Goal: Navigation & Orientation: Understand site structure

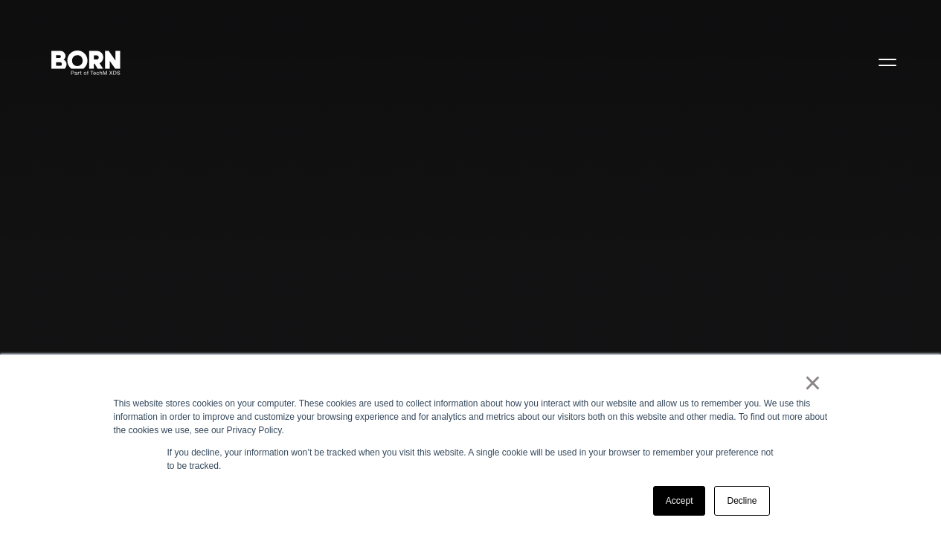
scroll to position [3916, 0]
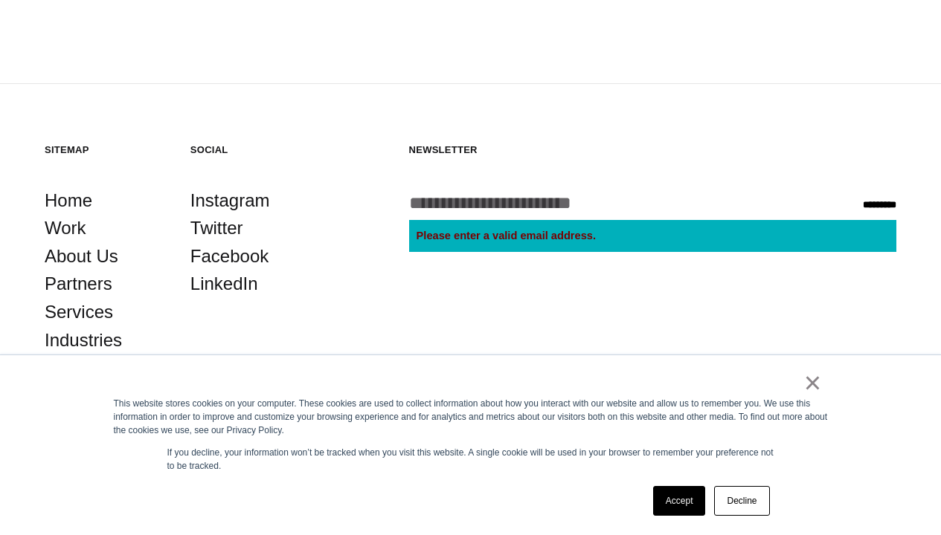
click at [679, 501] on link "Accept" at bounding box center [679, 501] width 53 height 30
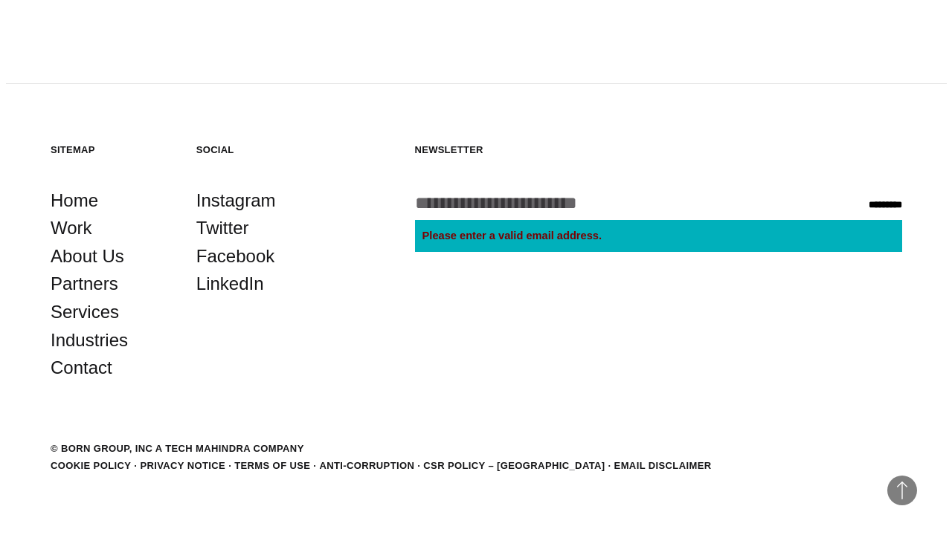
scroll to position [0, 0]
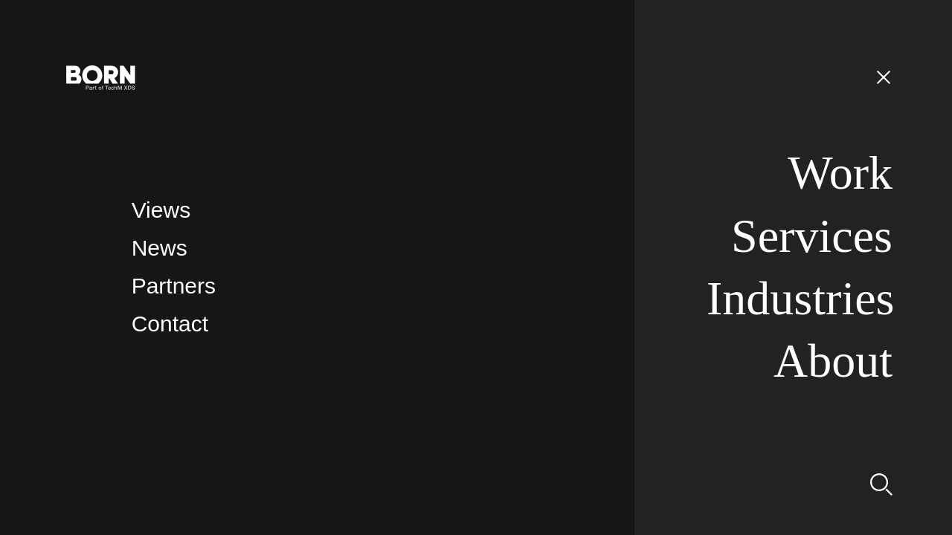
click at [832, 361] on link "About" at bounding box center [832, 361] width 119 height 53
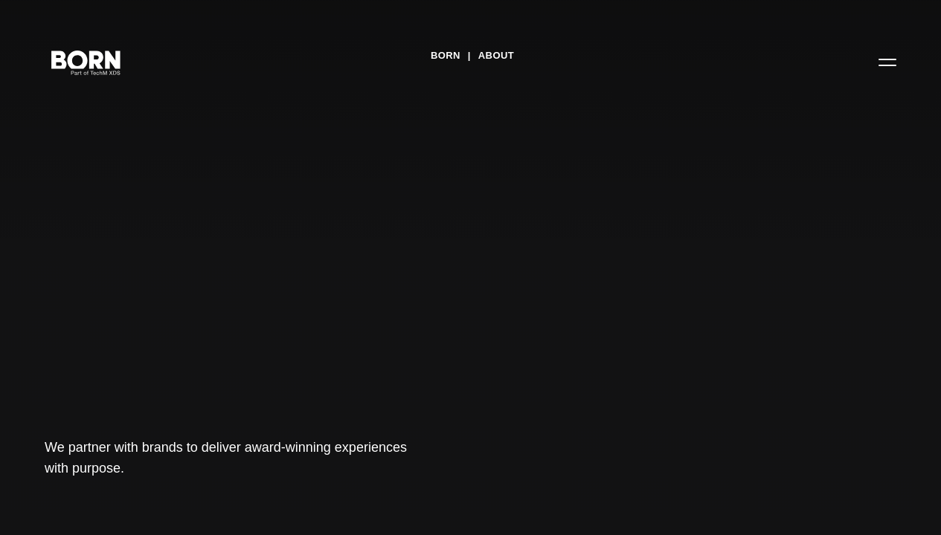
click at [872, 76] on button "Primary Menu" at bounding box center [887, 61] width 36 height 31
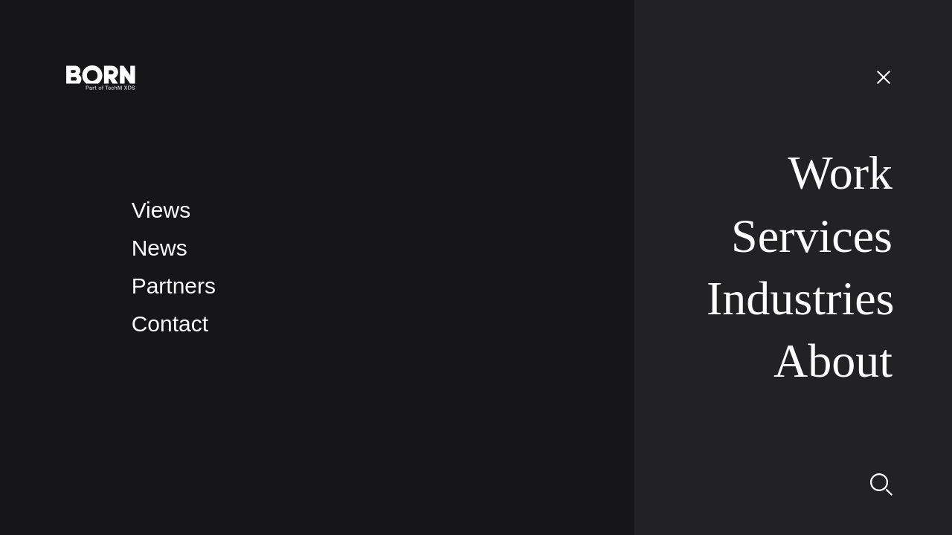
click at [158, 248] on link "News" at bounding box center [160, 248] width 56 height 25
